Goal: Task Accomplishment & Management: Use online tool/utility

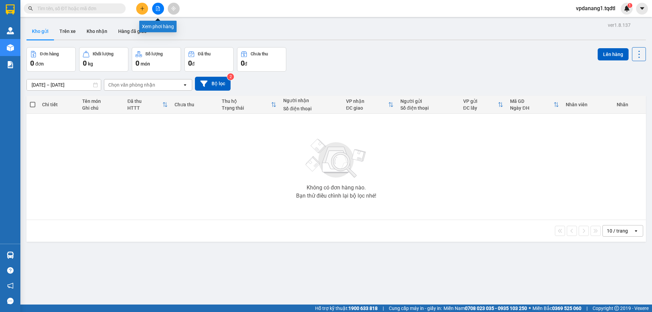
click at [157, 8] on icon "file-add" at bounding box center [158, 8] width 5 height 5
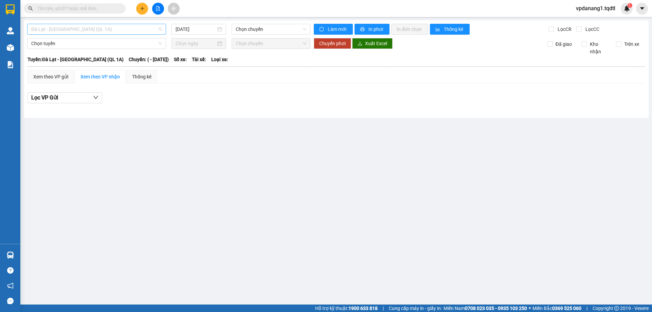
click at [121, 29] on span "Đà Lạt - Sài Gòn (QL 1A)" at bounding box center [96, 29] width 131 height 10
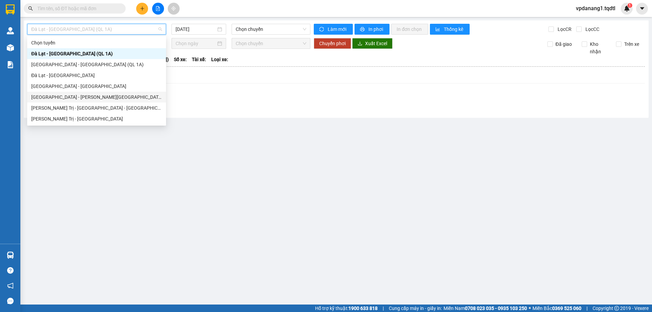
click at [70, 94] on div "Sài Gòn - Quảng Trị" at bounding box center [96, 96] width 131 height 7
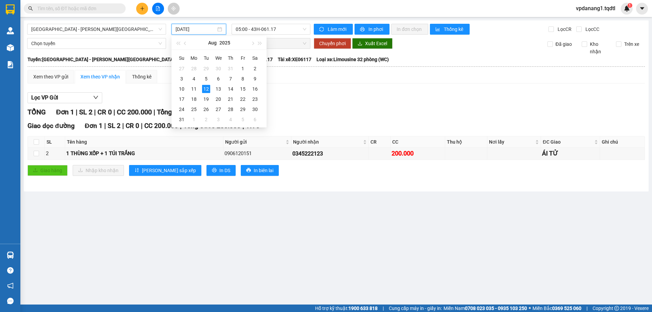
click at [196, 28] on input "12/08/2025" at bounding box center [196, 28] width 40 height 7
click at [195, 88] on div "11" at bounding box center [194, 89] width 8 height 8
type input "11/08/2025"
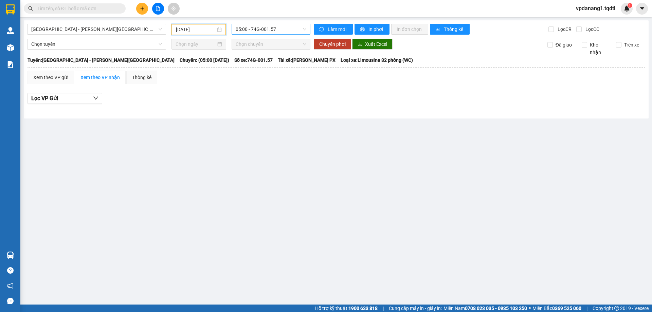
click at [288, 28] on span "05:00 - 74G-001.57" at bounding box center [271, 29] width 71 height 10
click at [281, 75] on div "13:00 - 74F-00.578" at bounding box center [262, 75] width 53 height 7
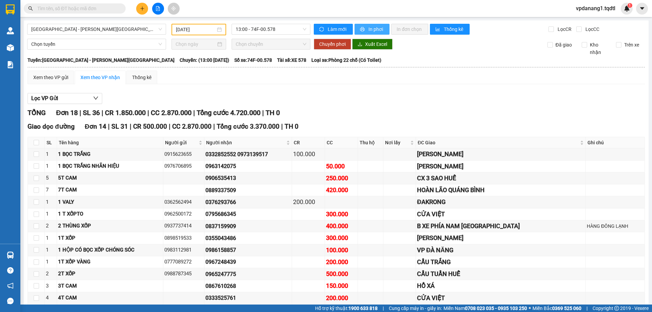
click at [372, 29] on span "In phơi" at bounding box center [377, 28] width 16 height 7
